Goal: Information Seeking & Learning: Learn about a topic

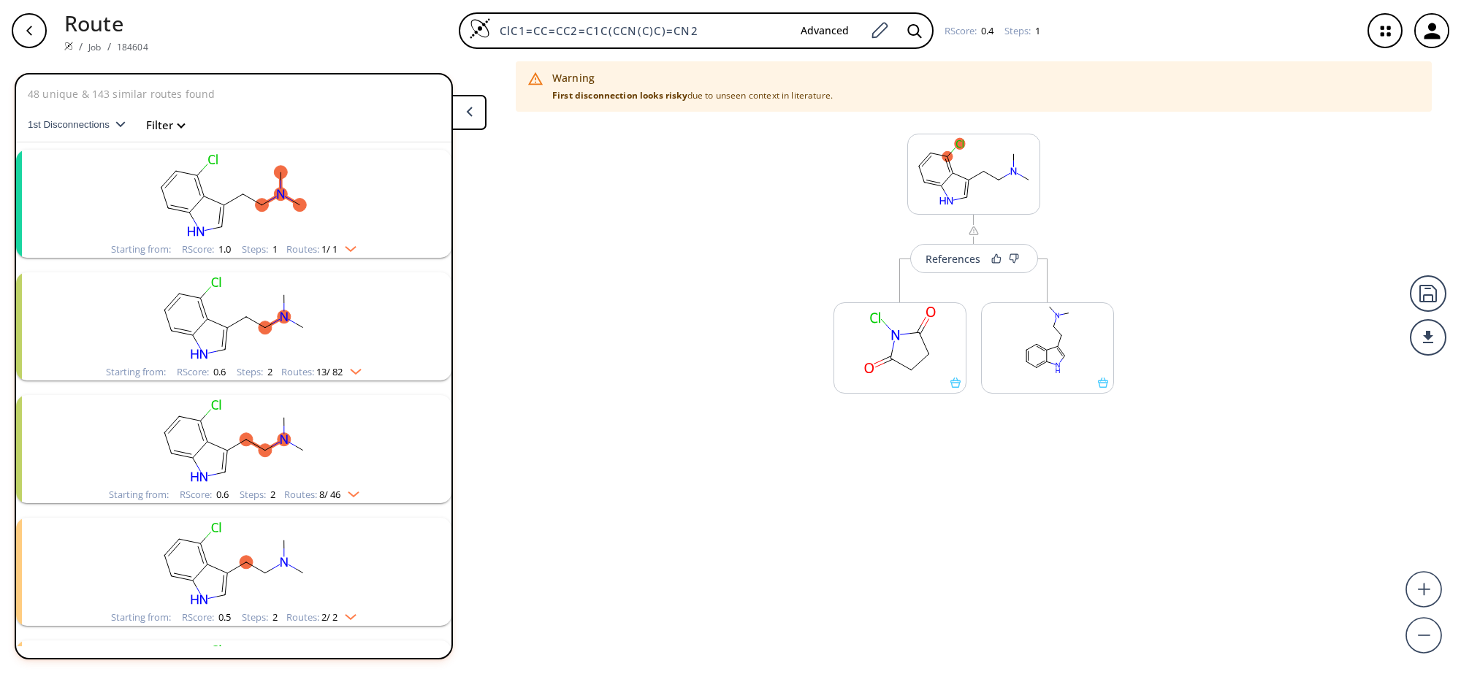
scroll to position [851, 0]
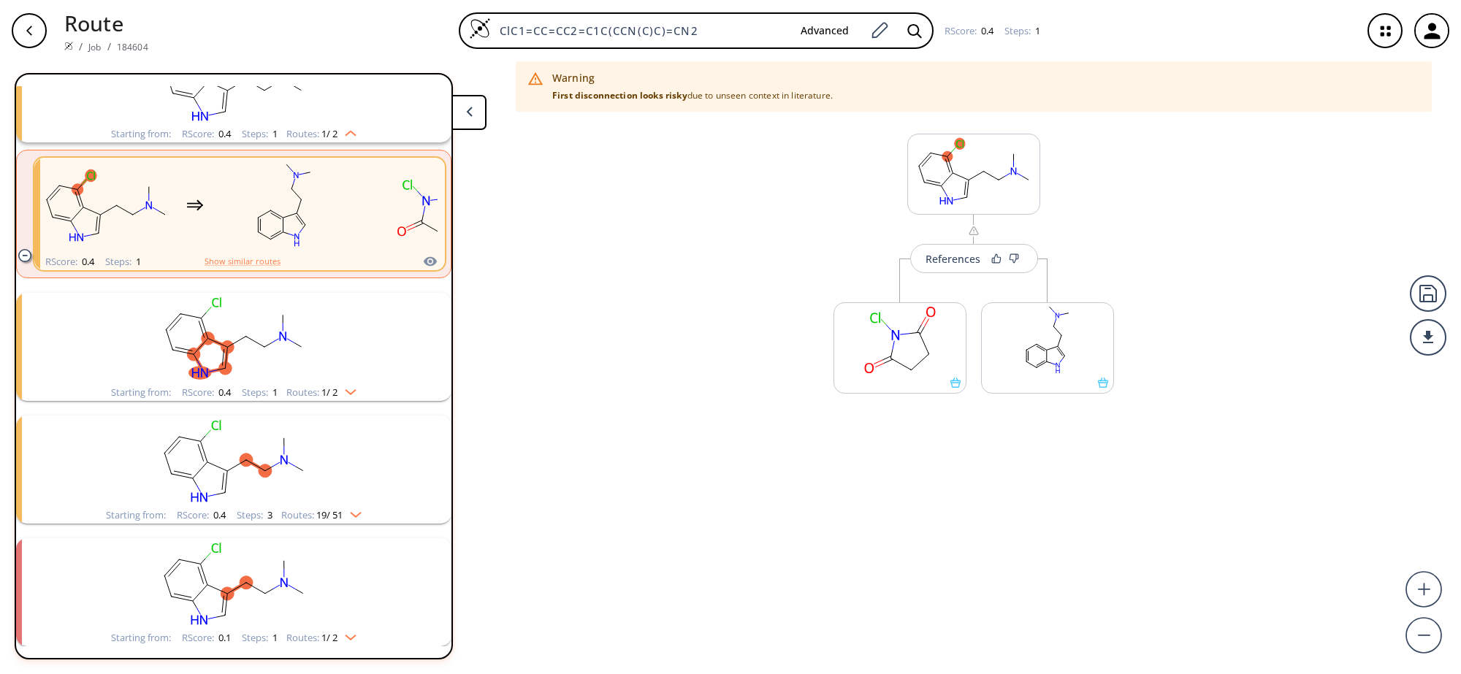
drag, startPoint x: 738, startPoint y: 28, endPoint x: 429, endPoint y: 33, distance: 308.2
click at [429, 33] on div "ClC1=CC=CC2=C1C(CCN(C)C)=CN2 Advanced RScore : 0.4 Steps : 1" at bounding box center [755, 30] width 1190 height 37
paste input "N(C)CCC1=CNC2=C1C(OC(CBr)=O)=CC=C"
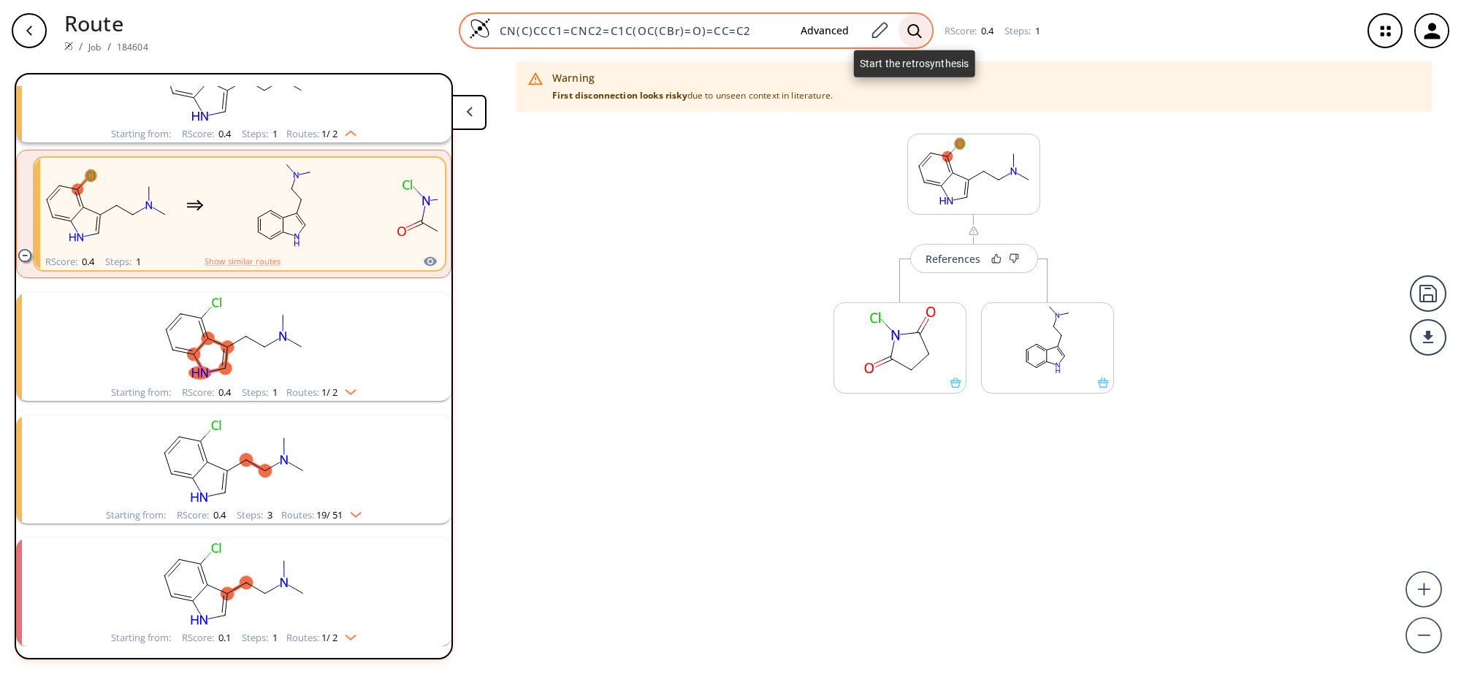
type input "CN(C)CCC1=CNC2=C1C(OC(CBr)=O)=CC=C2"
click at [911, 28] on icon at bounding box center [914, 30] width 14 height 14
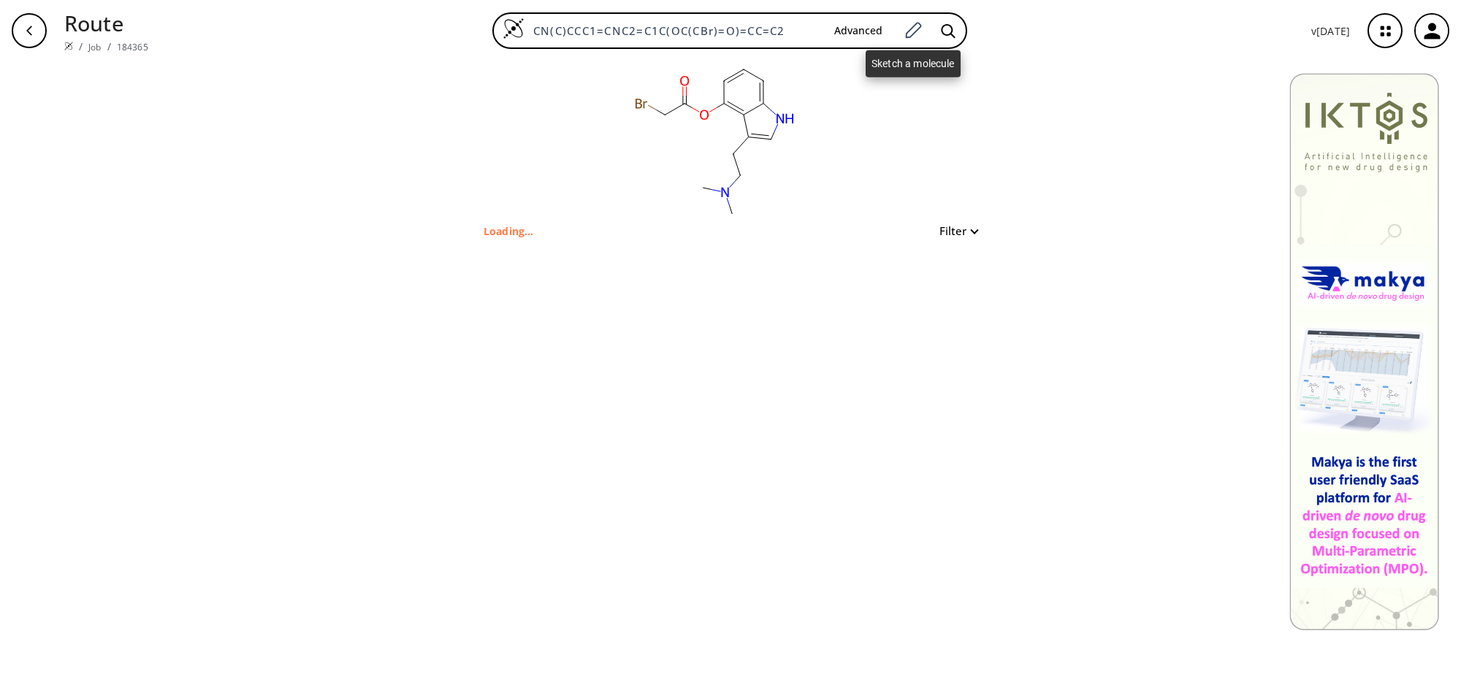
type input "CN(CCC1=CNC2=C1C(OC(CBr)=O)=CC=C2)C"
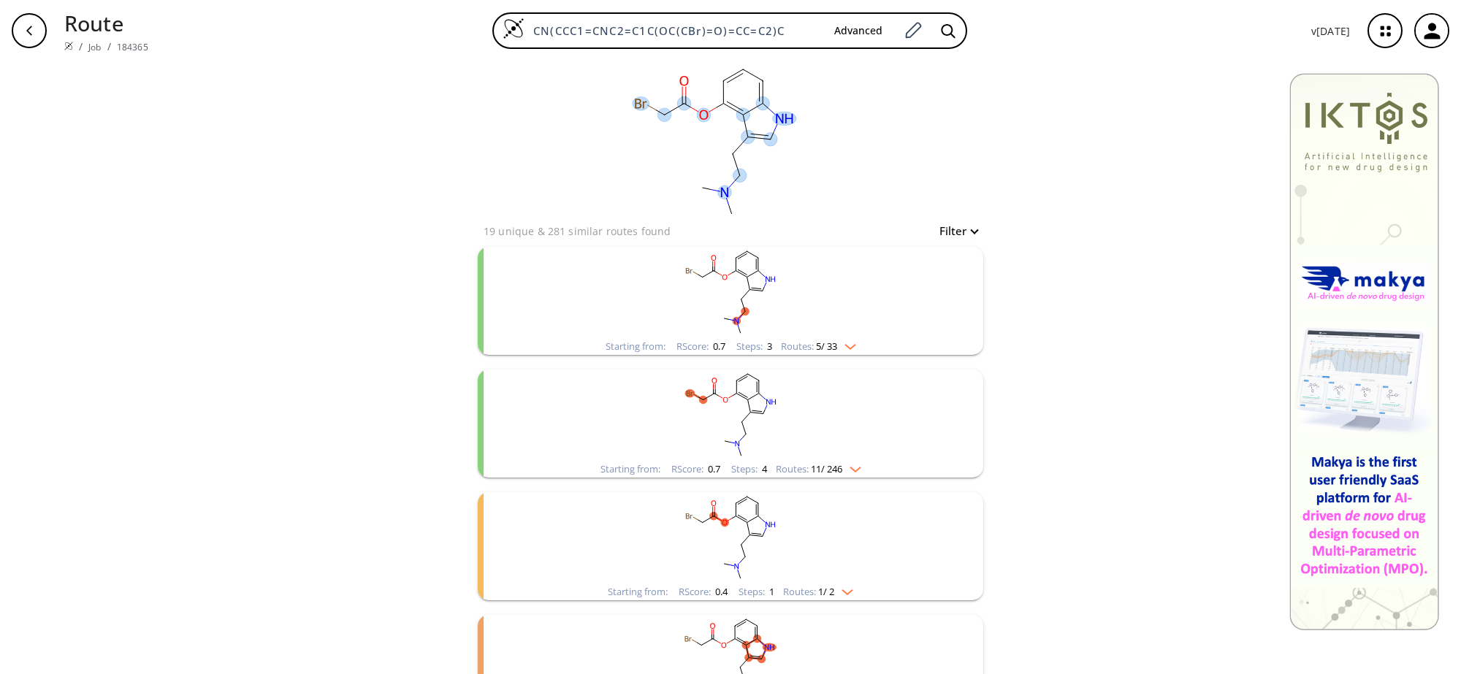
click at [743, 395] on rect "clusters" at bounding box center [730, 415] width 380 height 91
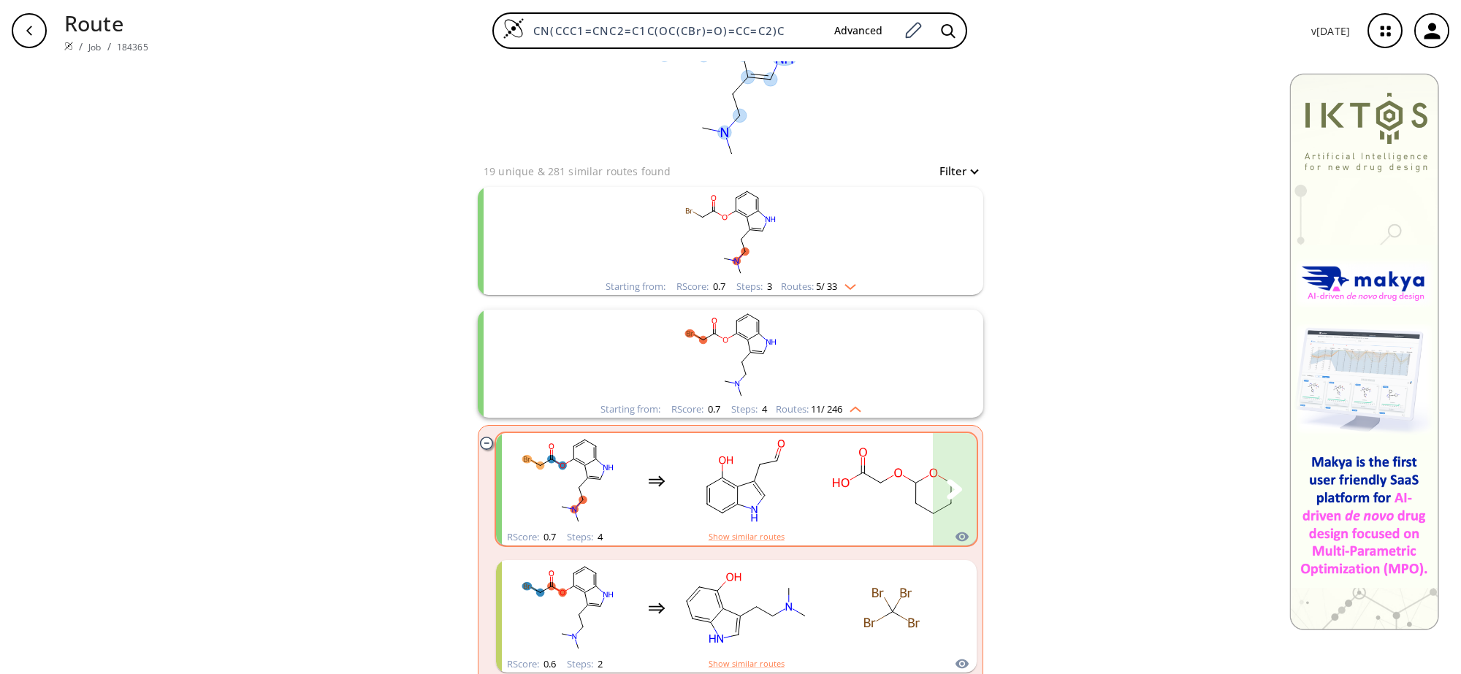
scroll to position [91, 0]
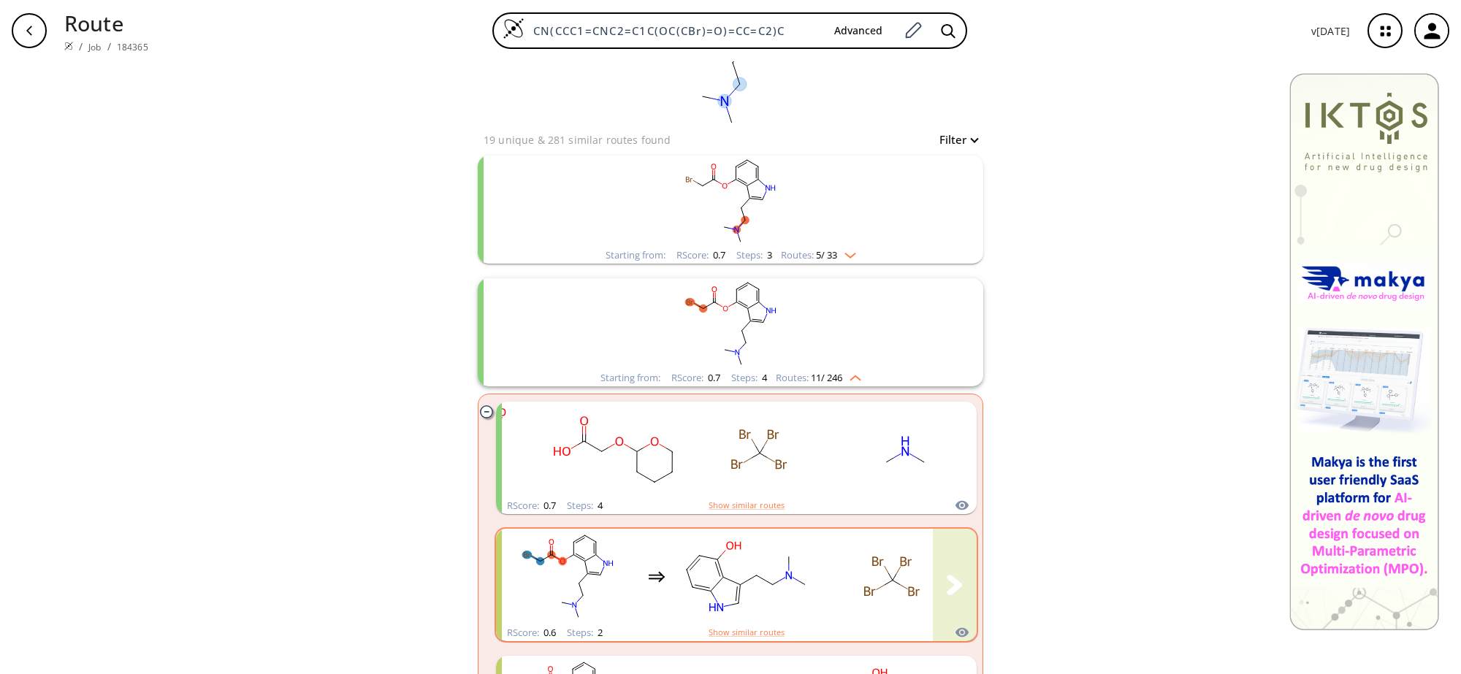
click at [731, 567] on rect "clusters" at bounding box center [745, 576] width 131 height 91
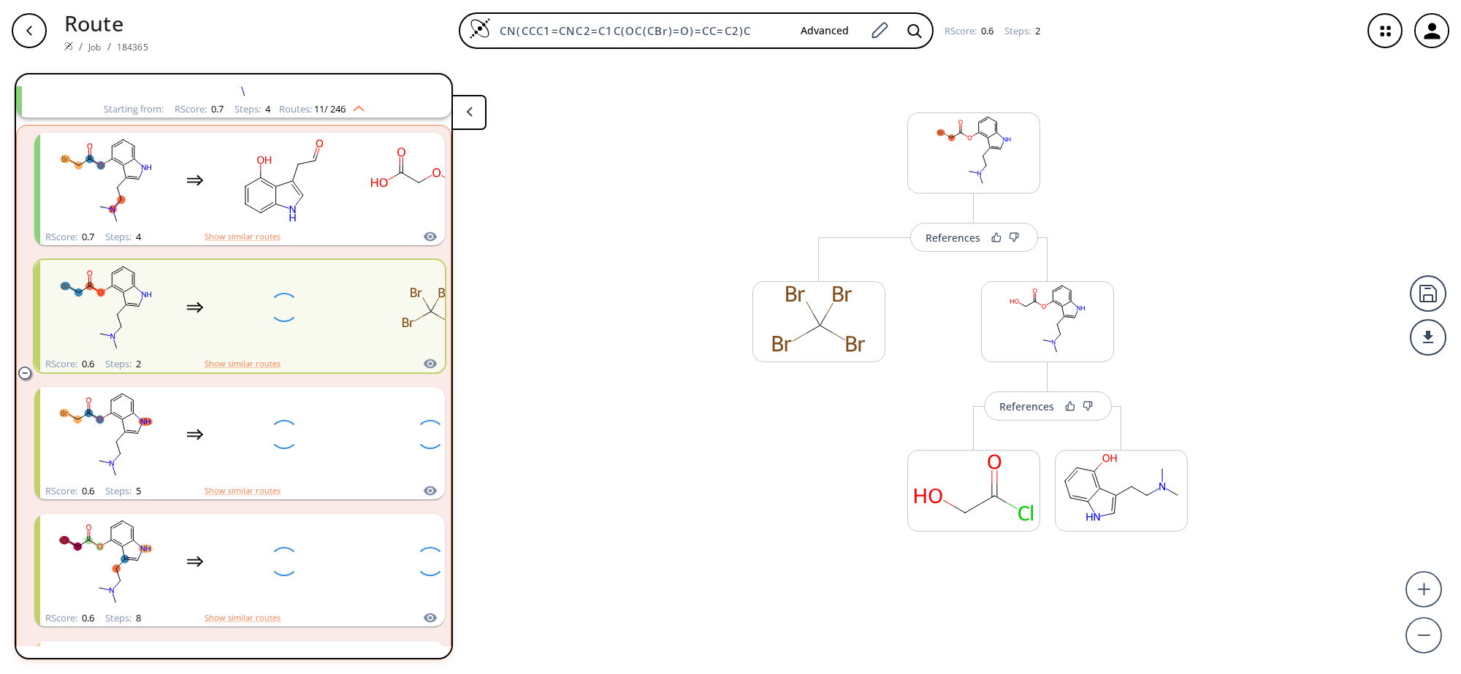
scroll to position [274, 0]
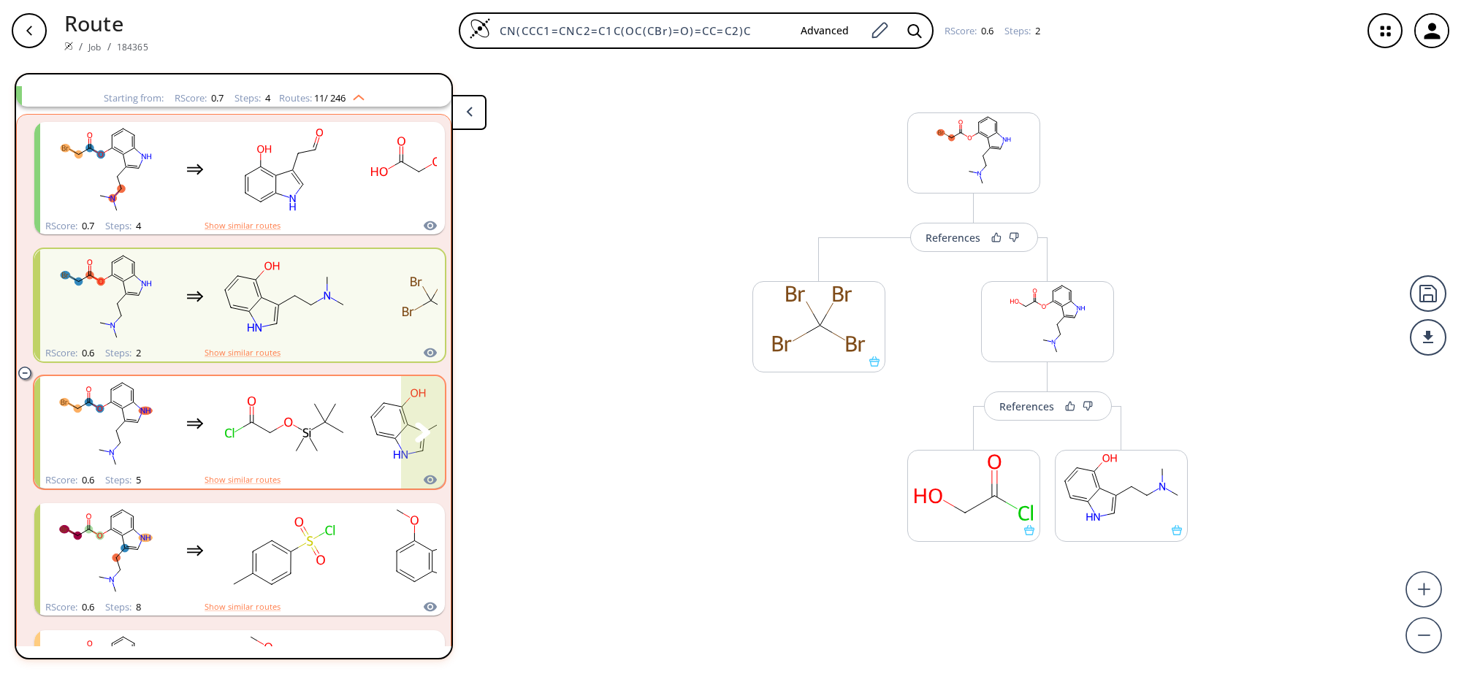
click at [256, 433] on rect "clusters" at bounding box center [283, 423] width 131 height 91
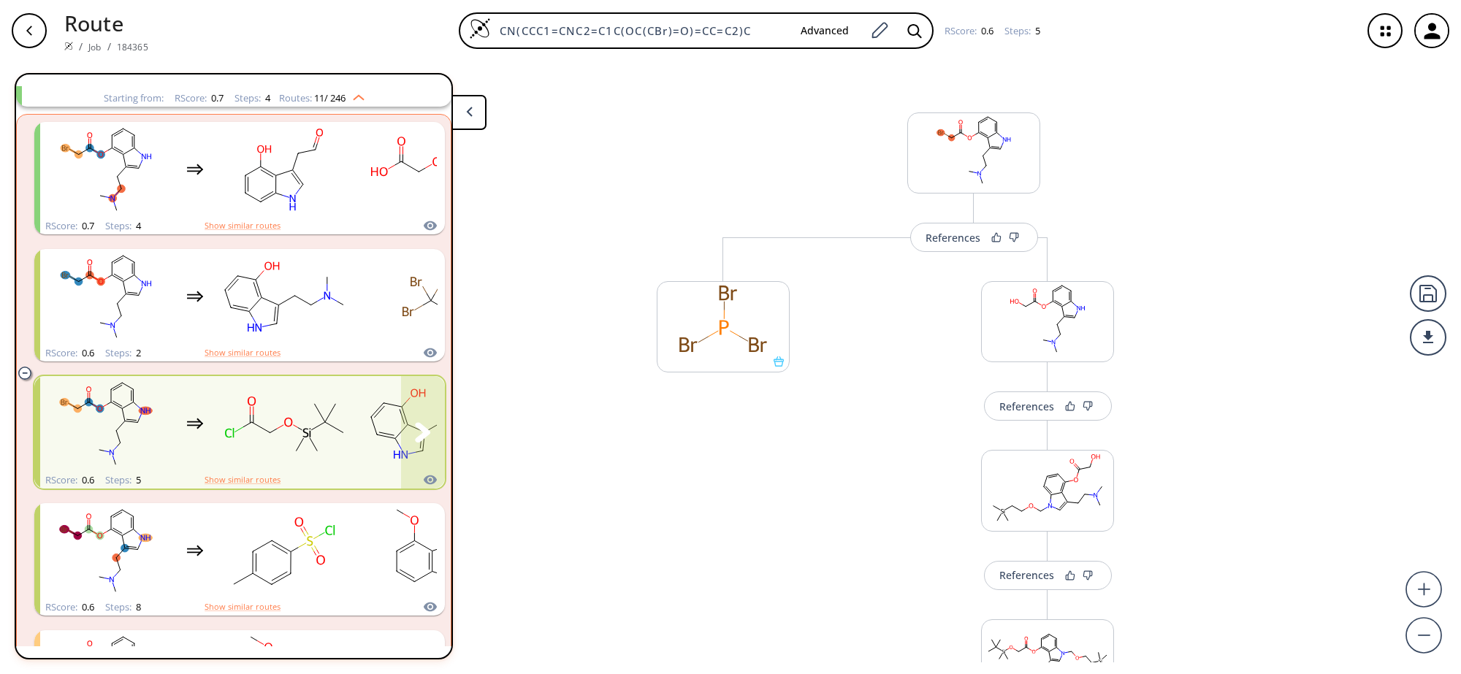
scroll to position [456, 0]
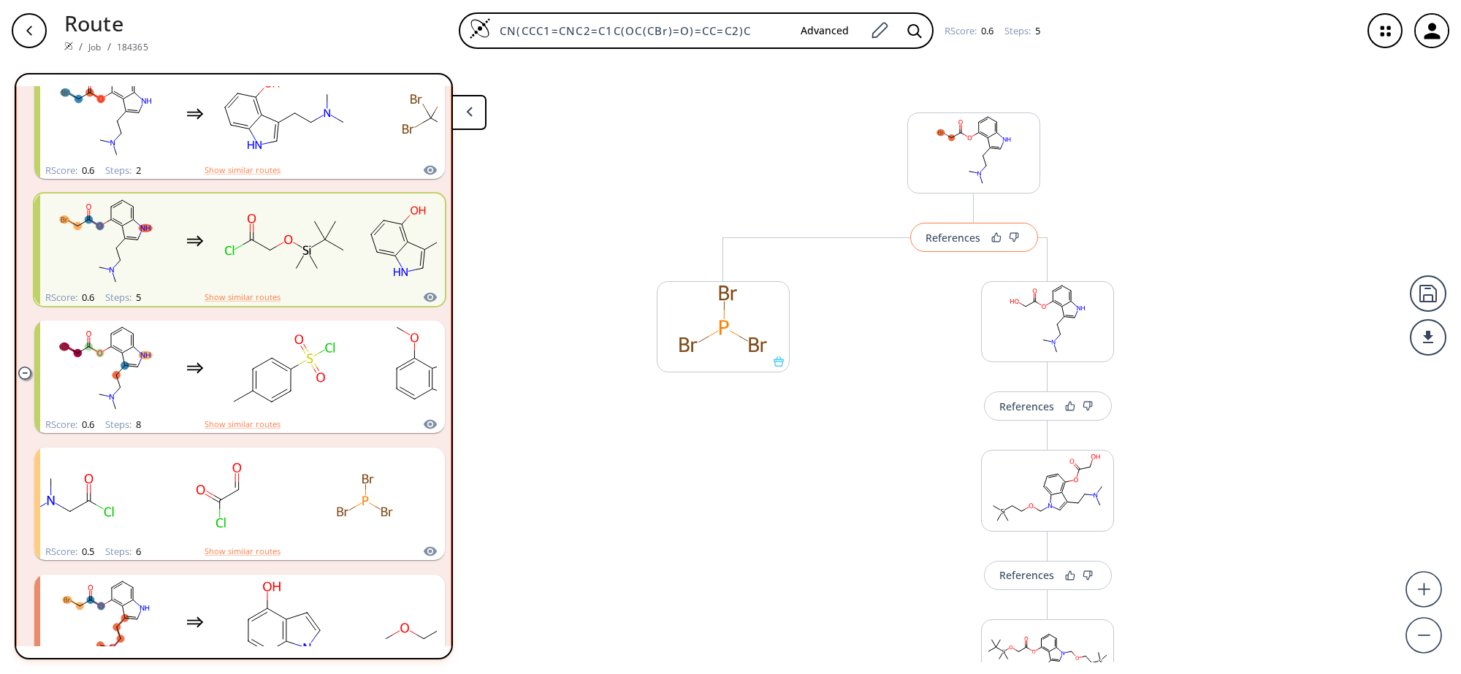
click at [957, 243] on button "References" at bounding box center [974, 237] width 128 height 29
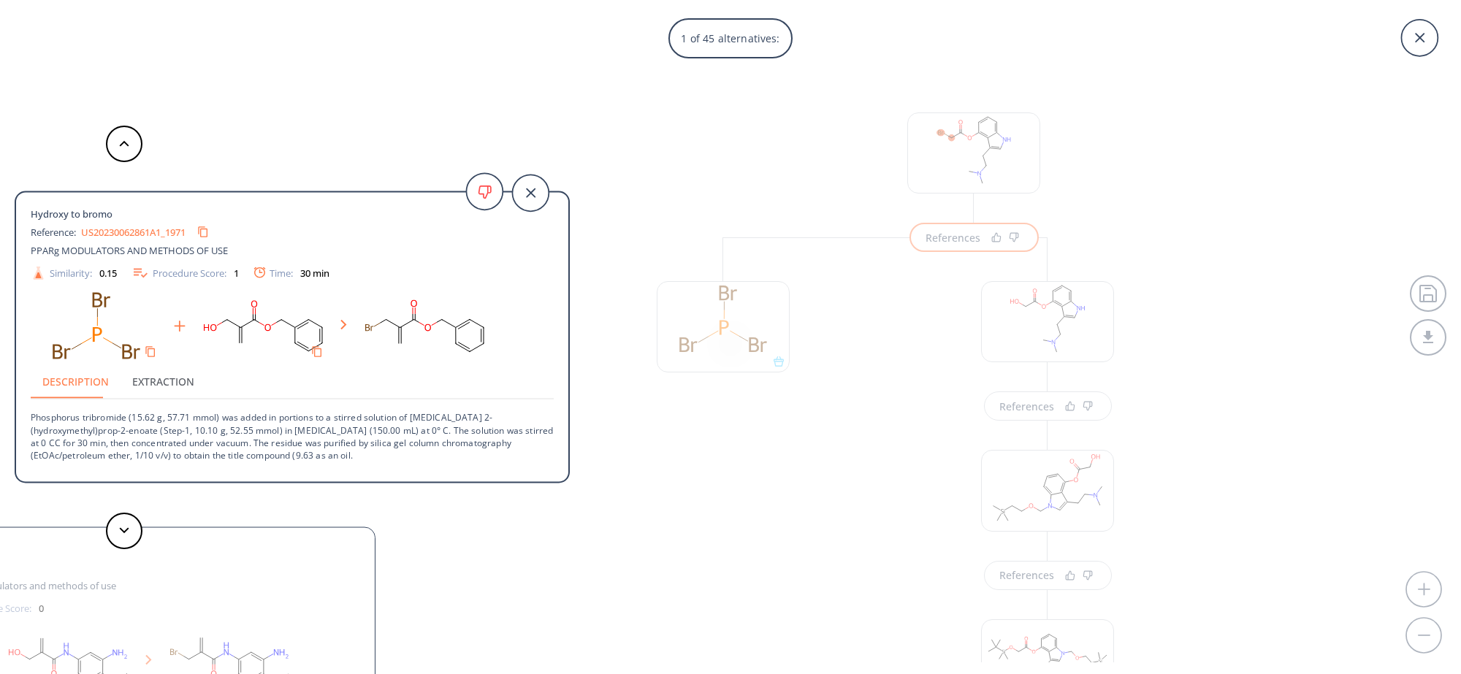
drag, startPoint x: 533, startPoint y: 180, endPoint x: 538, endPoint y: 186, distance: 8.3
click at [537, 185] on icon at bounding box center [530, 193] width 37 height 37
